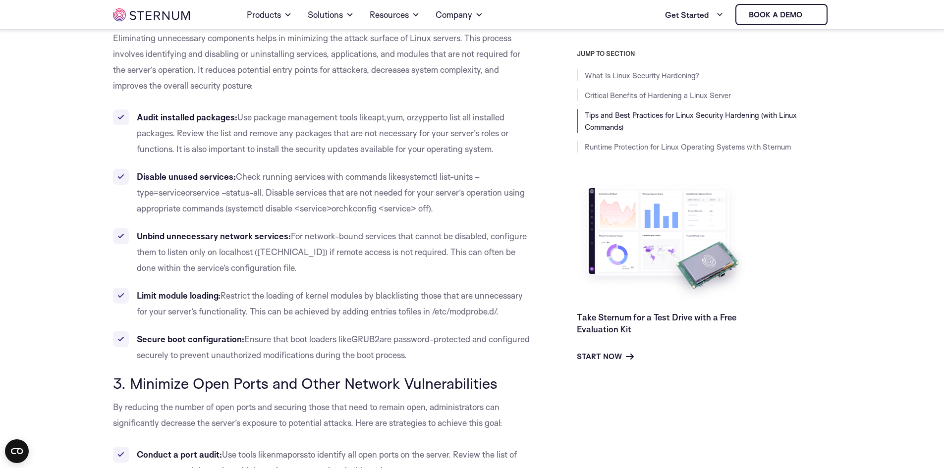
scroll to position [1628, 0]
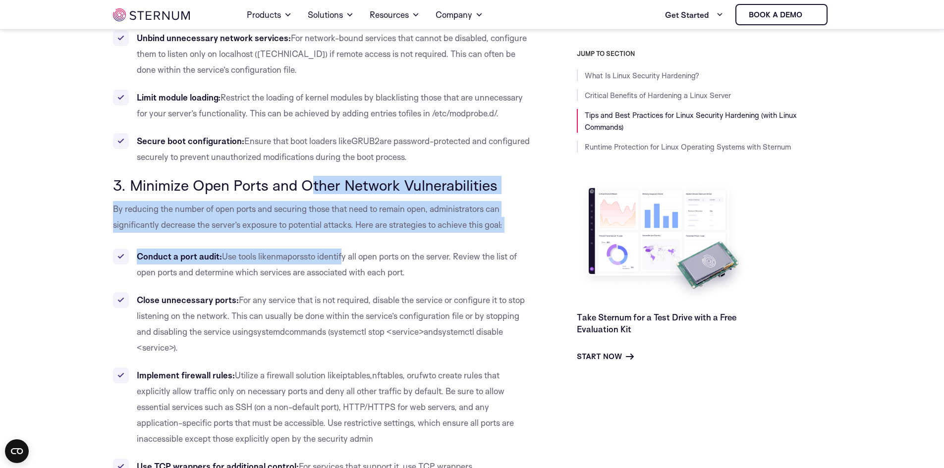
drag, startPoint x: 309, startPoint y: 192, endPoint x: 352, endPoint y: 252, distance: 74.2
click at [353, 253] on span "to identify all open ports on the server. Review the list of open ports and det…" at bounding box center [327, 264] width 380 height 26
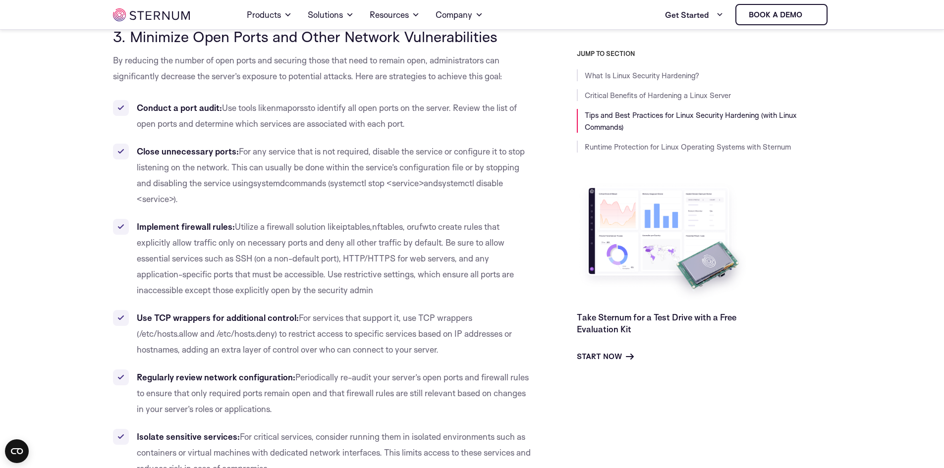
scroll to position [1876, 0]
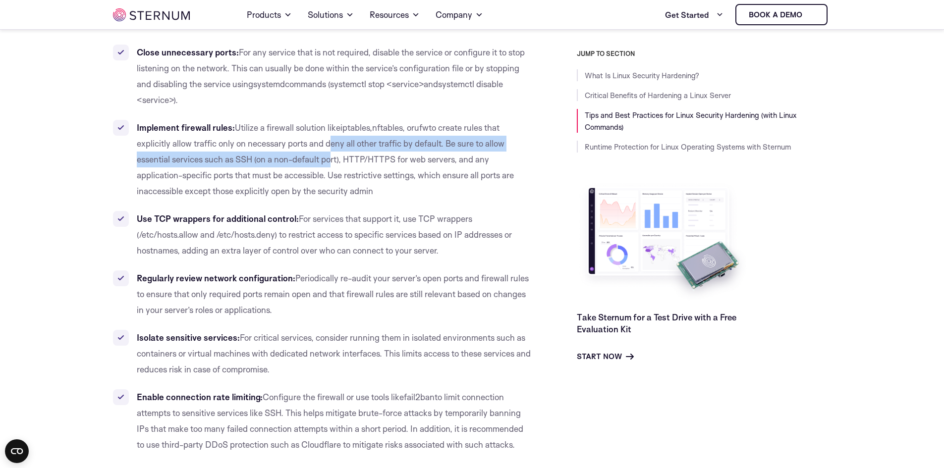
click at [331, 205] on ul "Conduct a port audit: Use tools like nmap or ss to identify all open ports on t…" at bounding box center [322, 227] width 419 height 452
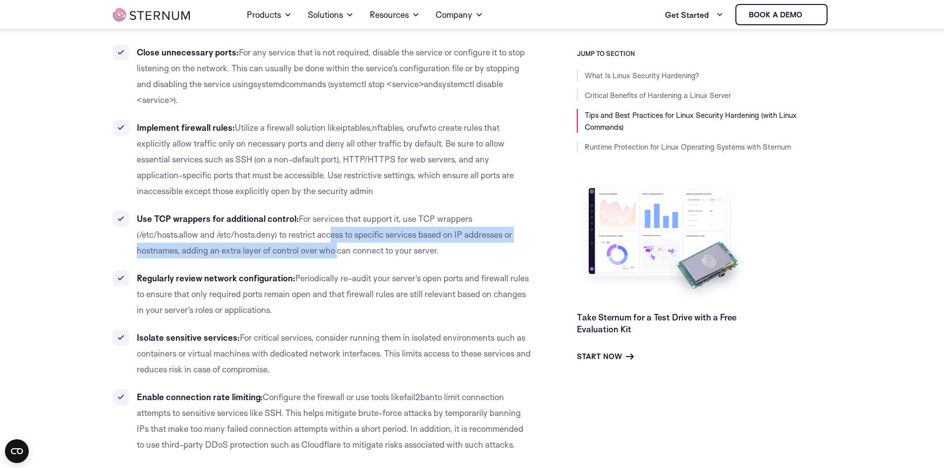
drag, startPoint x: 336, startPoint y: 243, endPoint x: 344, endPoint y: 270, distance: 28.4
click at [342, 263] on ul "Conduct a port audit: Use tools like nmap or ss to identify all open ports on t…" at bounding box center [322, 227] width 419 height 452
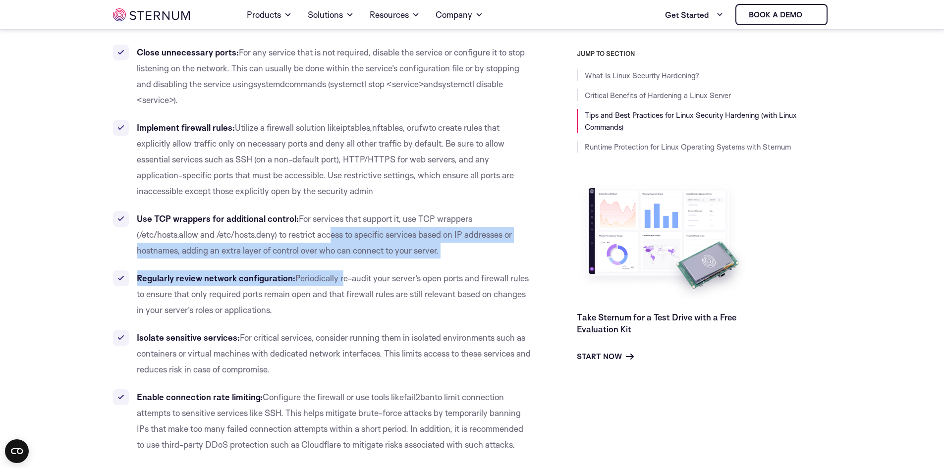
click at [373, 347] on li "Isolate sensitive services: For critical services, consider running them in iso…" at bounding box center [322, 354] width 419 height 48
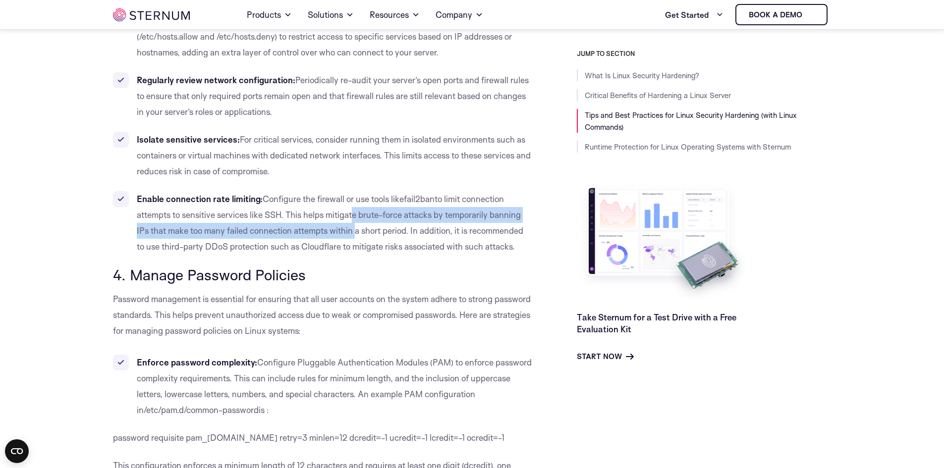
drag, startPoint x: 351, startPoint y: 214, endPoint x: 364, endPoint y: 268, distance: 55.2
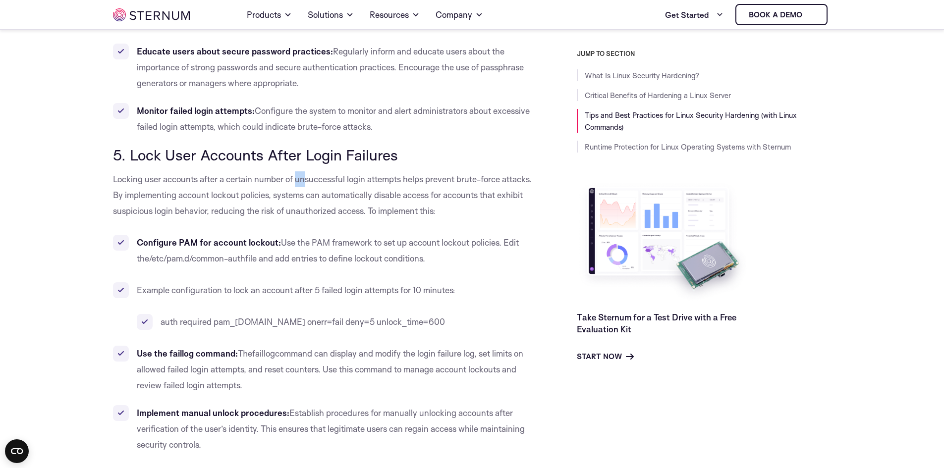
drag, startPoint x: 313, startPoint y: 162, endPoint x: 363, endPoint y: 256, distance: 106.6
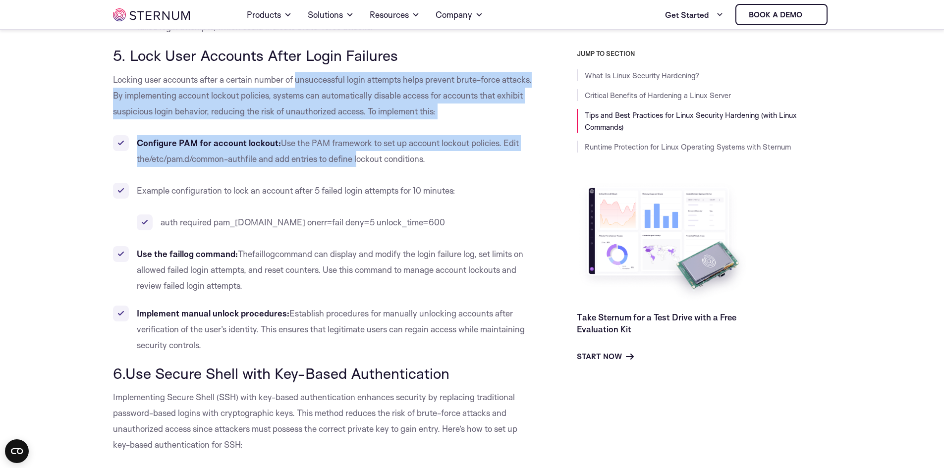
scroll to position [2916, 0]
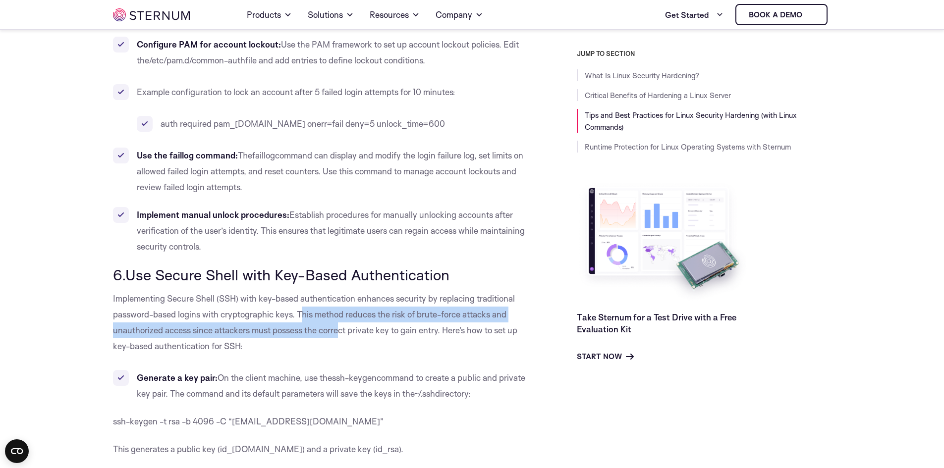
drag, startPoint x: 313, startPoint y: 286, endPoint x: 363, endPoint y: 307, distance: 53.9
click at [361, 307] on p "Implementing Secure Shell (SSH) with key-based authentication enhances security…" at bounding box center [322, 322] width 419 height 63
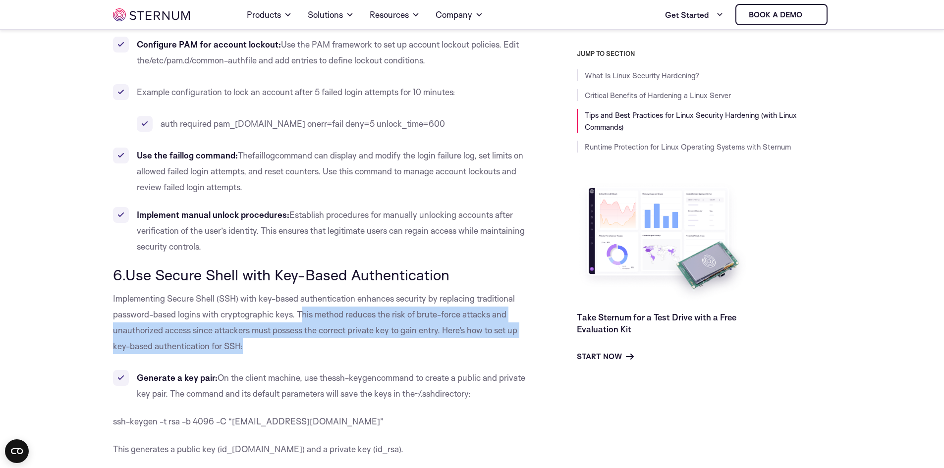
click at [363, 307] on p "Implementing Secure Shell (SSH) with key-based authentication enhances security…" at bounding box center [322, 322] width 419 height 63
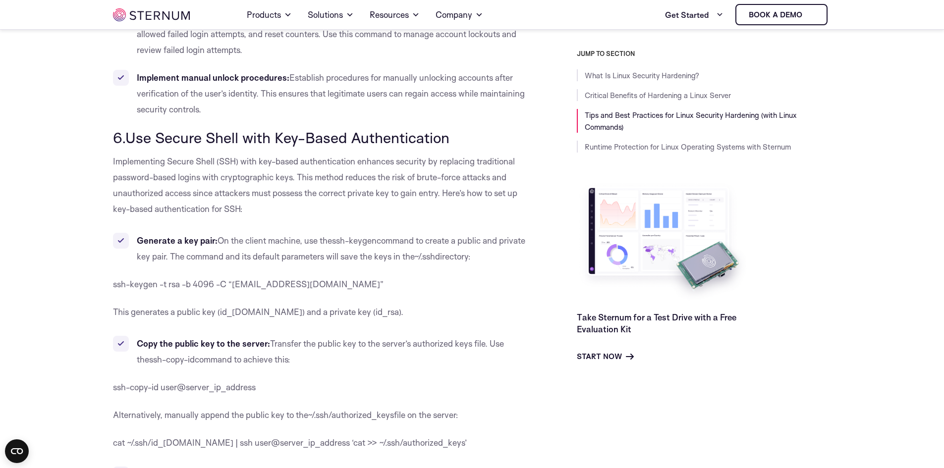
scroll to position [3065, 0]
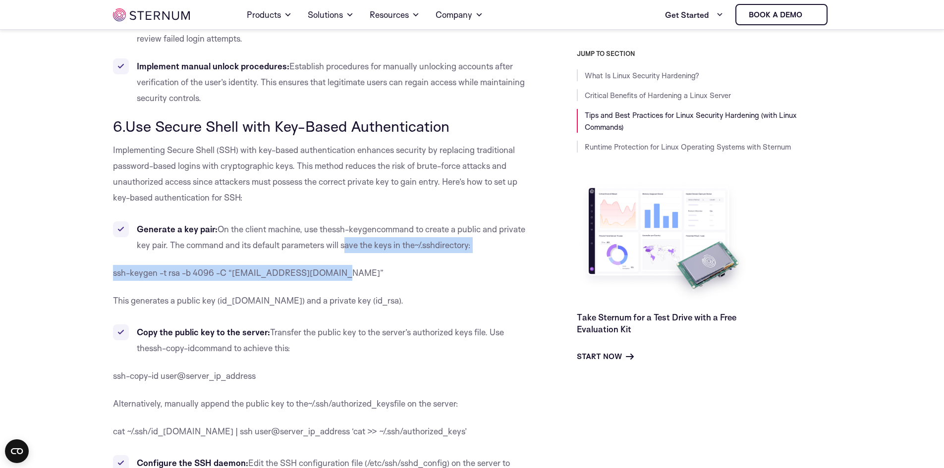
drag, startPoint x: 342, startPoint y: 209, endPoint x: 363, endPoint y: 258, distance: 53.9
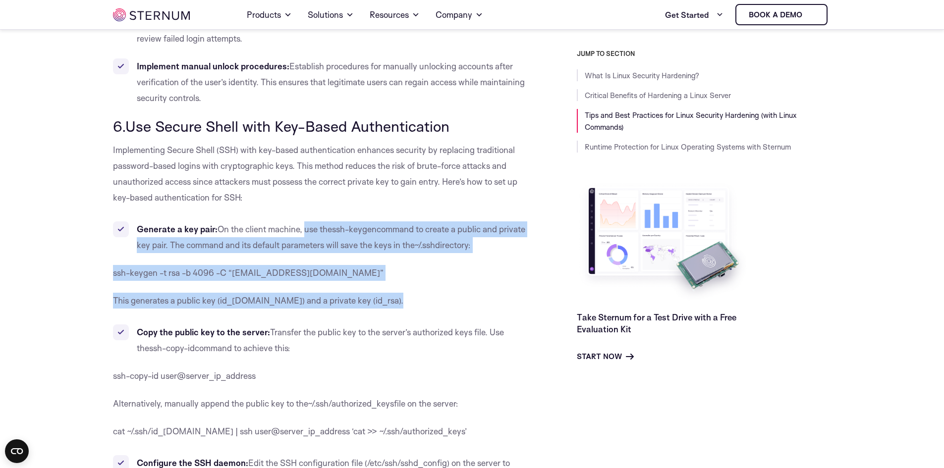
drag, startPoint x: 364, startPoint y: 260, endPoint x: 311, endPoint y: 193, distance: 85.7
click at [311, 224] on span "On the client machine, use the" at bounding box center [274, 229] width 114 height 10
drag, startPoint x: 311, startPoint y: 193, endPoint x: 361, endPoint y: 270, distance: 92.3
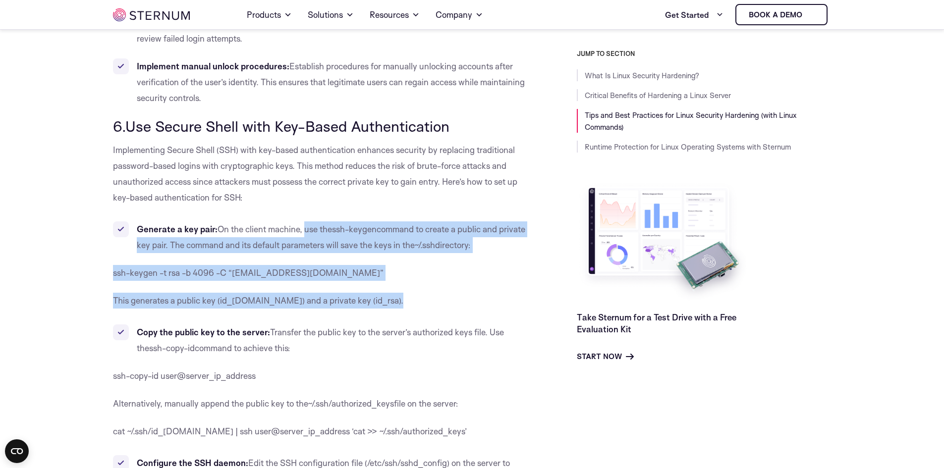
click at [361, 293] on p "This generates a public key (id_[DOMAIN_NAME]) and a private key (id_rsa)." at bounding box center [322, 301] width 419 height 16
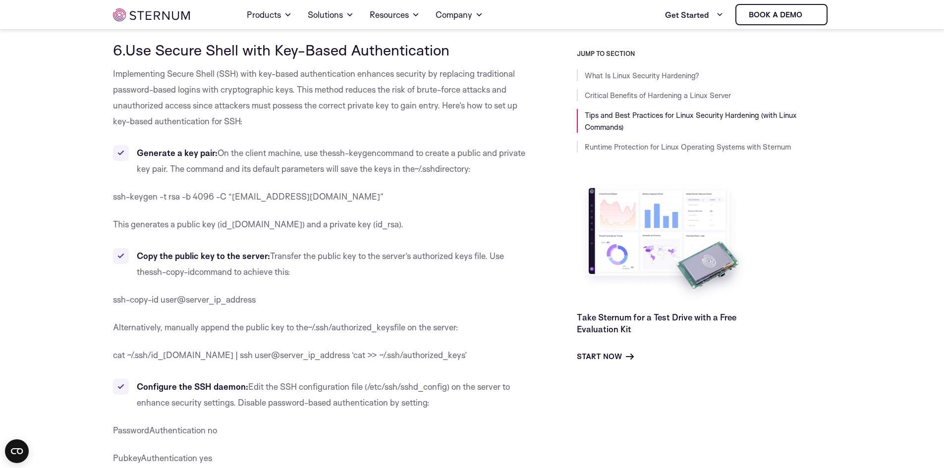
scroll to position [3263, 0]
